Goal: Transaction & Acquisition: Purchase product/service

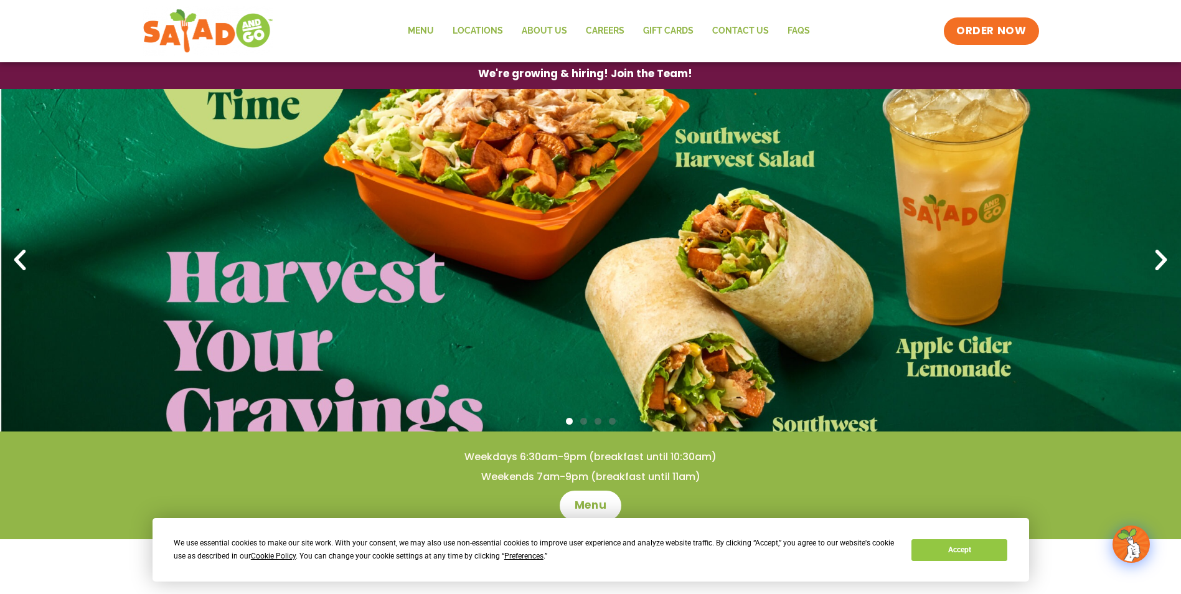
scroll to position [62, 0]
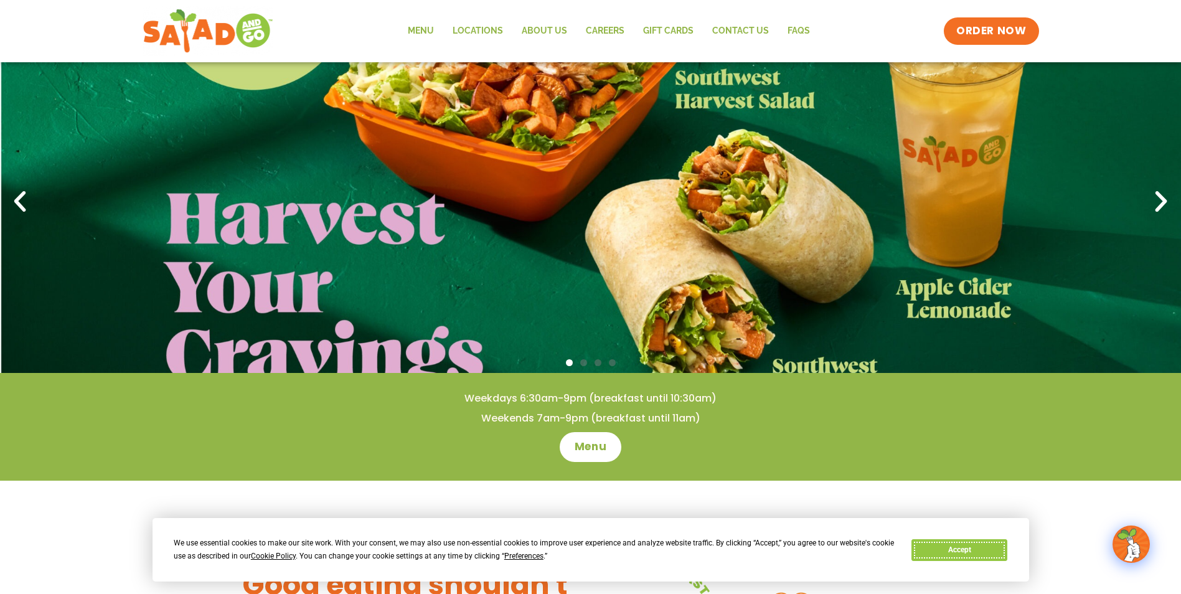
click at [944, 545] on button "Accept" at bounding box center [960, 550] width 96 height 22
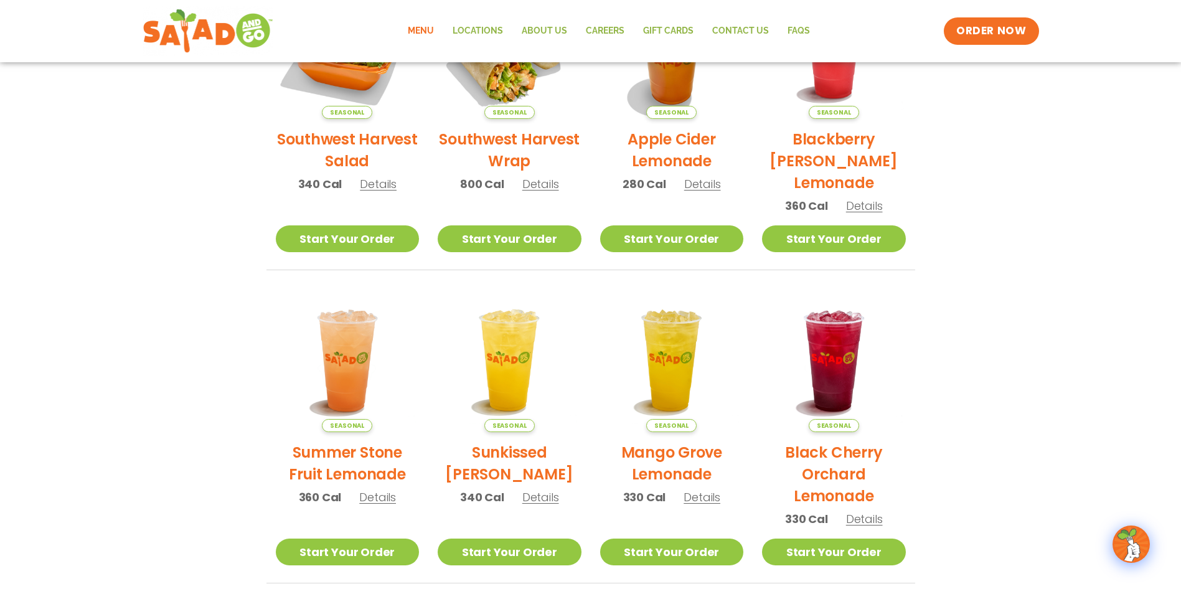
scroll to position [18, 0]
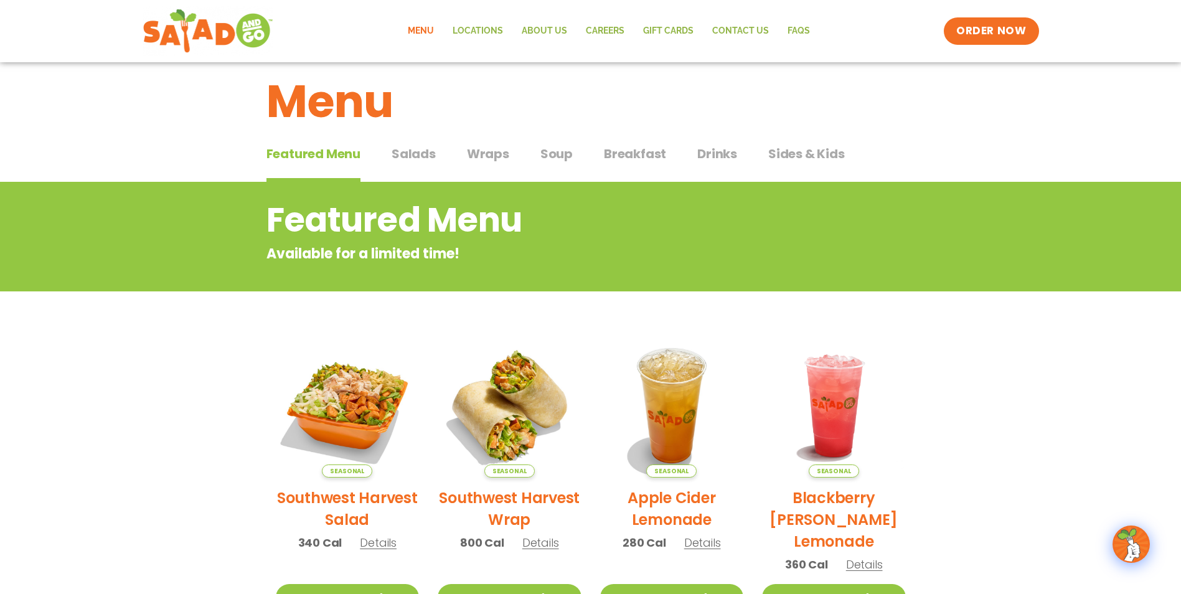
click at [415, 152] on span "Salads" at bounding box center [414, 153] width 44 height 19
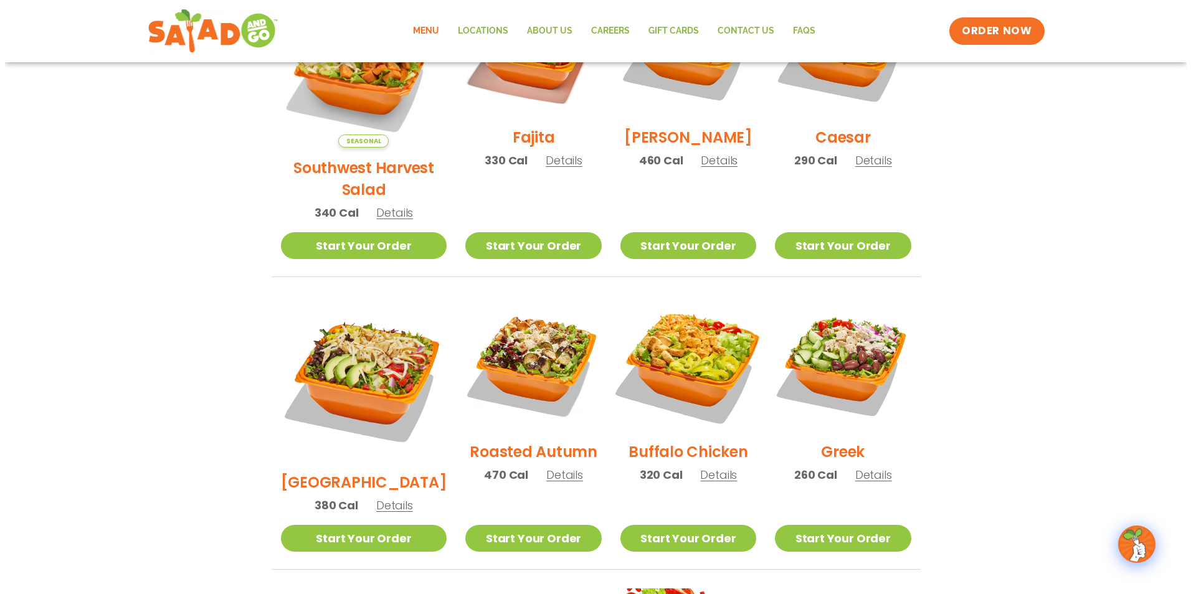
scroll to position [454, 0]
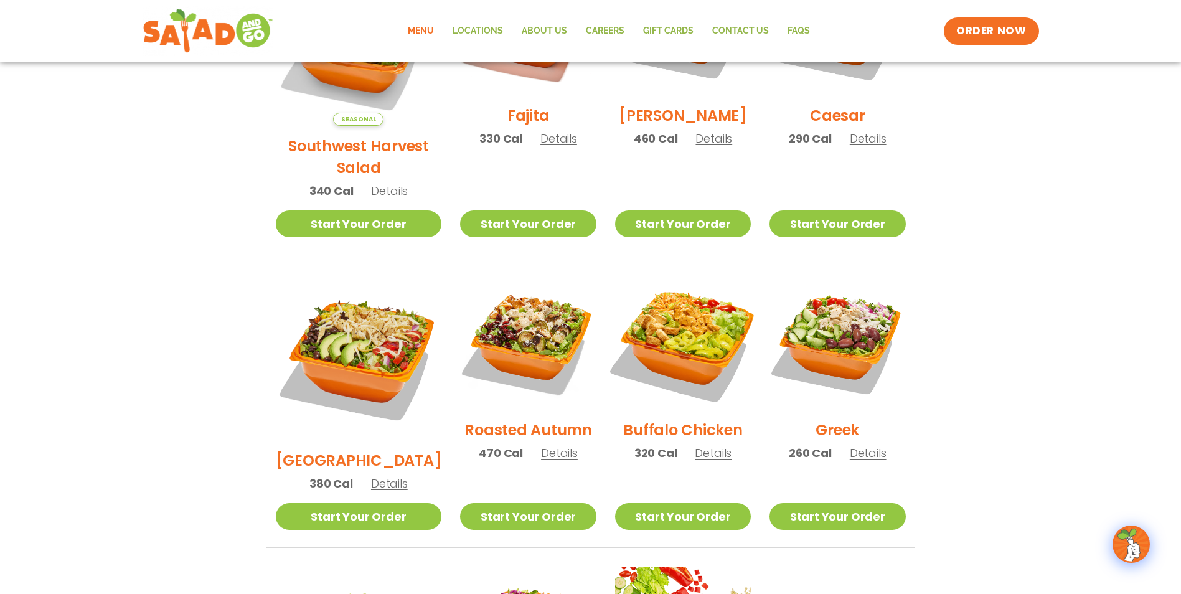
click at [671, 333] on img at bounding box center [682, 341] width 159 height 159
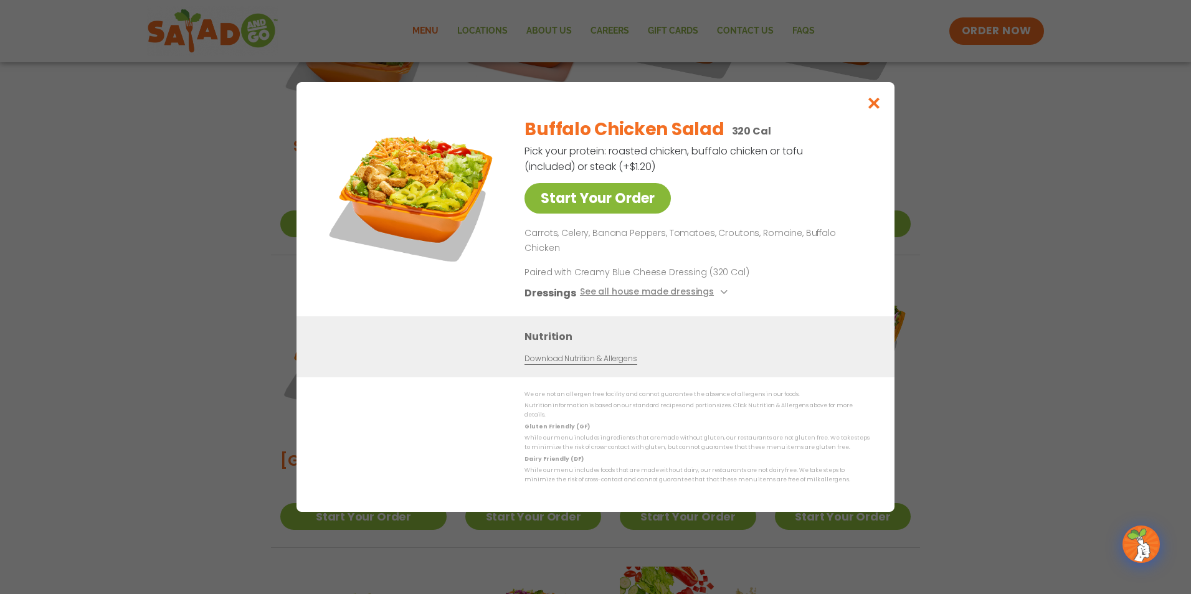
click at [572, 214] on link "Start Your Order" at bounding box center [597, 198] width 146 height 31
